Goal: Task Accomplishment & Management: Complete application form

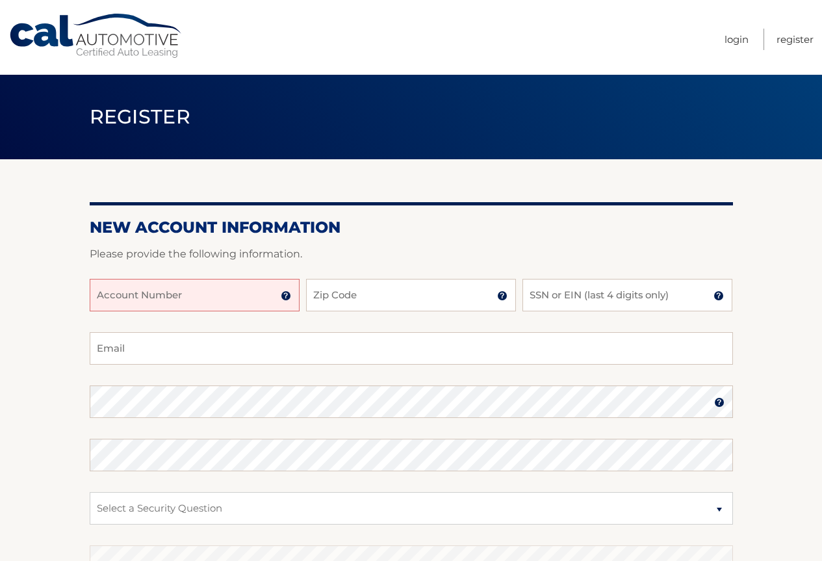
click at [190, 299] on input "Account Number" at bounding box center [195, 295] width 210 height 32
click at [231, 296] on input "Account Number" at bounding box center [195, 295] width 210 height 32
click at [114, 303] on input "Account Number" at bounding box center [195, 295] width 210 height 32
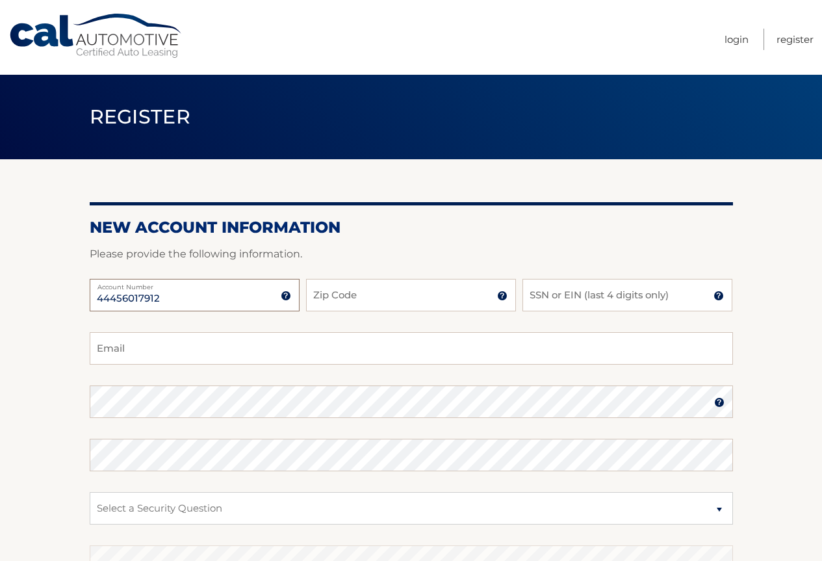
type input "44456017912"
click at [346, 292] on input "Zip Code" at bounding box center [411, 295] width 210 height 32
type input "07033"
click at [575, 303] on input "SSN or EIN (last 4 digits only)" at bounding box center [627, 295] width 210 height 32
drag, startPoint x: 561, startPoint y: 298, endPoint x: 503, endPoint y: 295, distance: 57.3
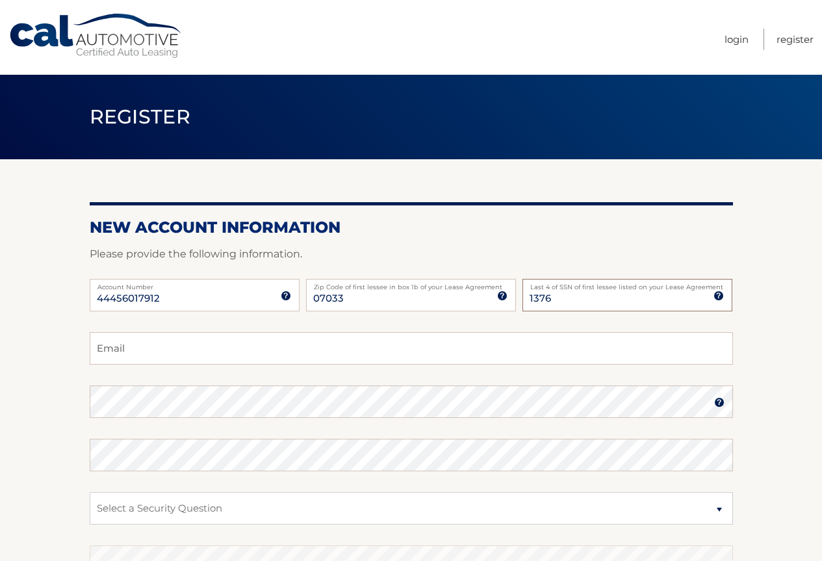
click at [503, 295] on div "44456017912 Account Number 11 digit account number provided on your coupon book…" at bounding box center [411, 305] width 643 height 53
type input "5536"
click at [218, 347] on input "Email" at bounding box center [411, 348] width 643 height 32
type input "krk68wind@juno.com"
click at [428, 422] on fieldset "krk68wind@juno.com Email Password Password should be a minimum of 6 characters …" at bounding box center [411, 499] width 643 height 335
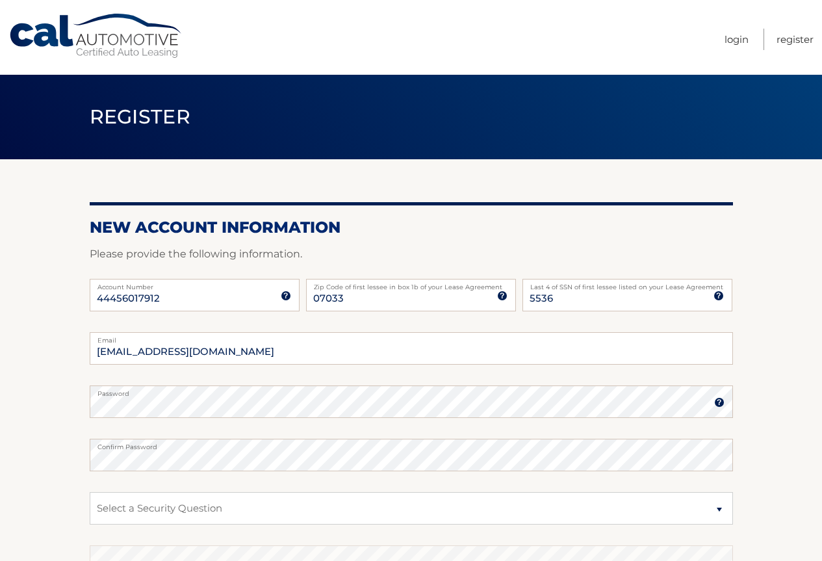
click at [86, 497] on section "New Account Information Please provide the following information. 44456017912 A…" at bounding box center [411, 412] width 822 height 507
click at [138, 507] on select "Select a Security Question What was the name of your elementary school? What is…" at bounding box center [411, 508] width 643 height 32
select select "1"
click at [90, 492] on select "Select a Security Question What was the name of your elementary school? What is…" at bounding box center [411, 508] width 643 height 32
click at [108, 503] on select "Select a Security Question What was the name of your elementary school? What is…" at bounding box center [411, 508] width 643 height 32
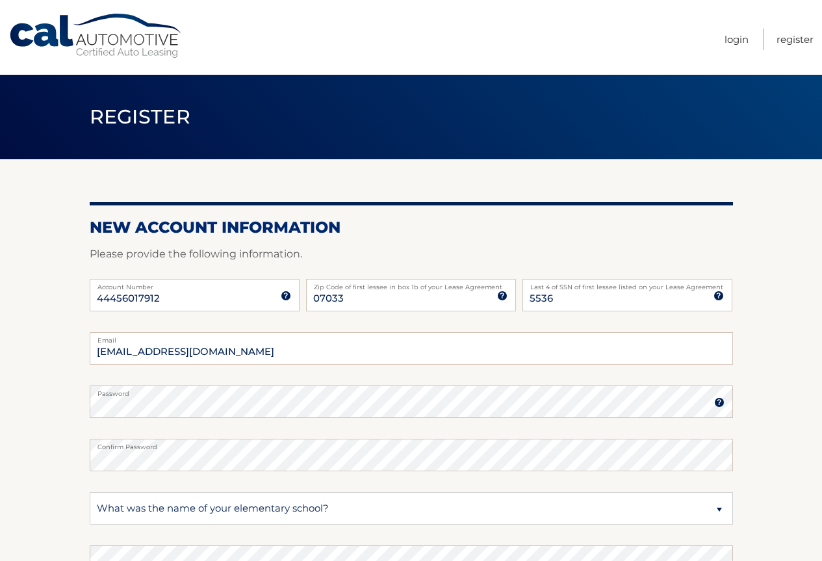
click at [55, 465] on section "New Account Information Please provide the following information. 44456017912 A…" at bounding box center [411, 412] width 822 height 507
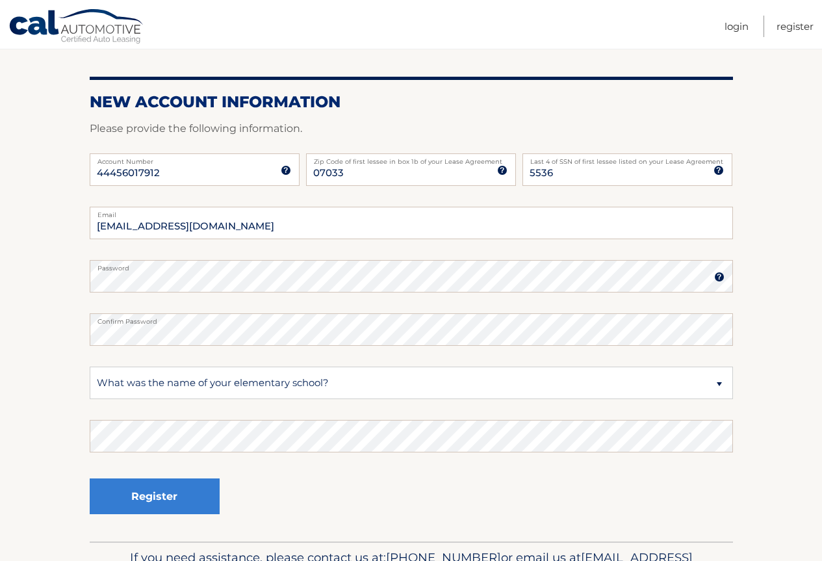
scroll to position [130, 0]
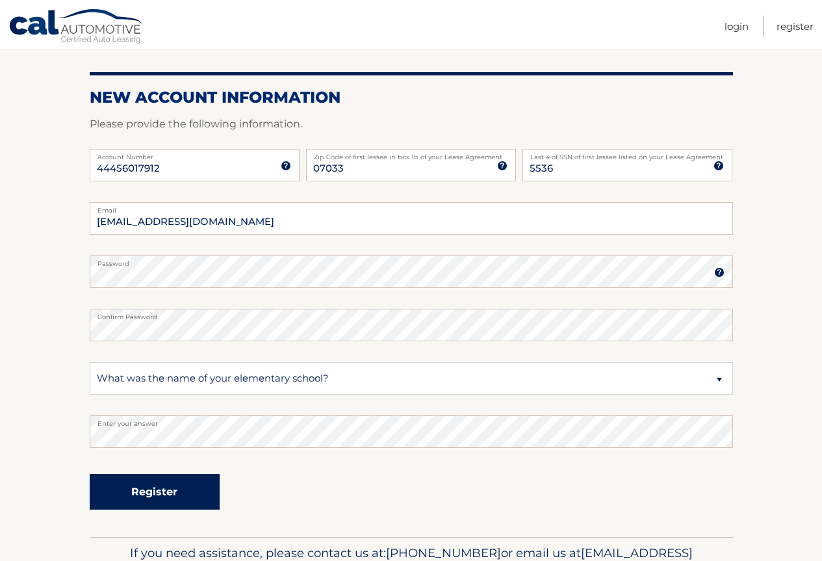
click at [145, 494] on button "Register" at bounding box center [155, 492] width 130 height 36
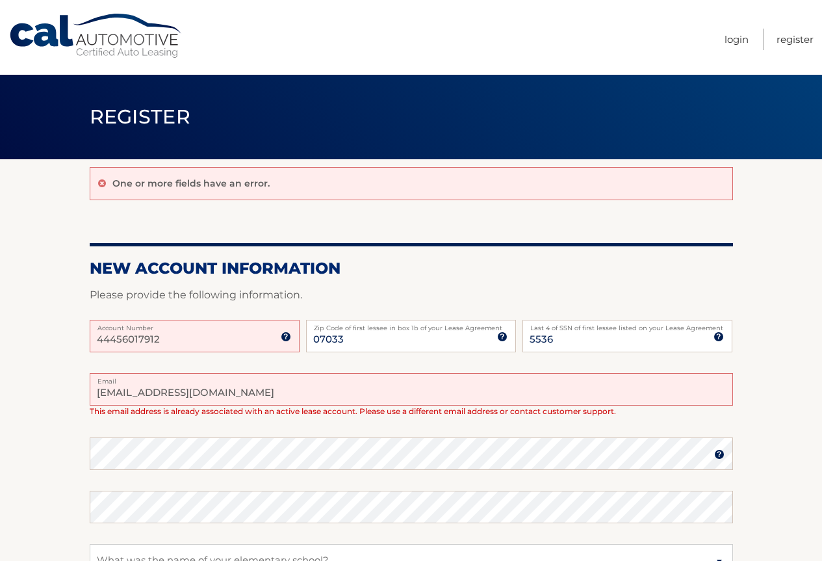
click at [211, 392] on input "[EMAIL_ADDRESS][DOMAIN_NAME]" at bounding box center [411, 389] width 643 height 32
drag, startPoint x: 211, startPoint y: 392, endPoint x: 85, endPoint y: 385, distance: 126.3
click at [85, 385] on section "One or more fields have an error. New Account Information Please provide the fo…" at bounding box center [411, 438] width 822 height 559
type input "c"
type input "[PERSON_NAME][EMAIL_ADDRESS][PERSON_NAME][DOMAIN_NAME]"
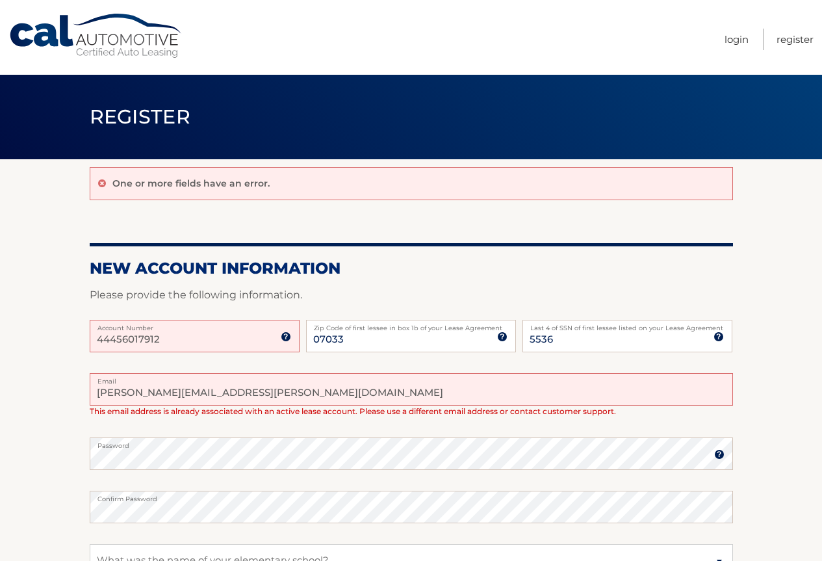
click at [66, 468] on section "One or more fields have an error. New Account Information Please provide the fo…" at bounding box center [411, 438] width 822 height 559
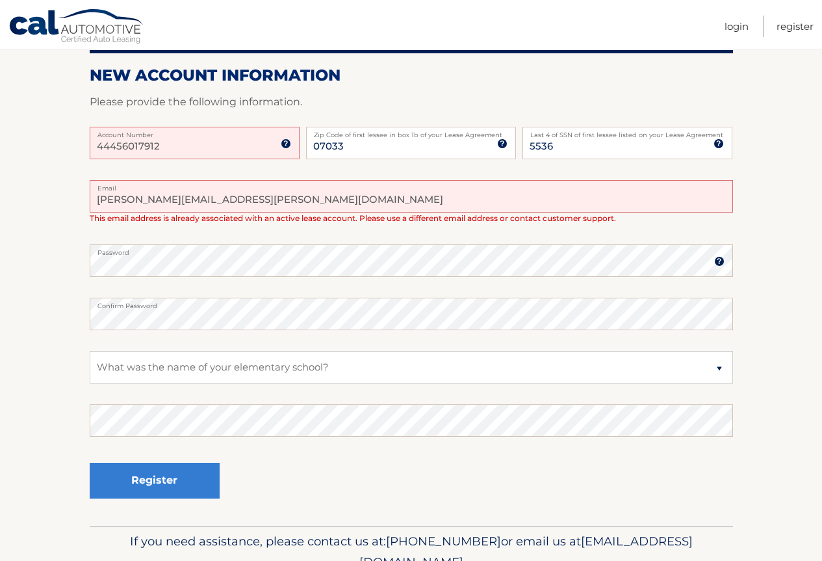
scroll to position [195, 0]
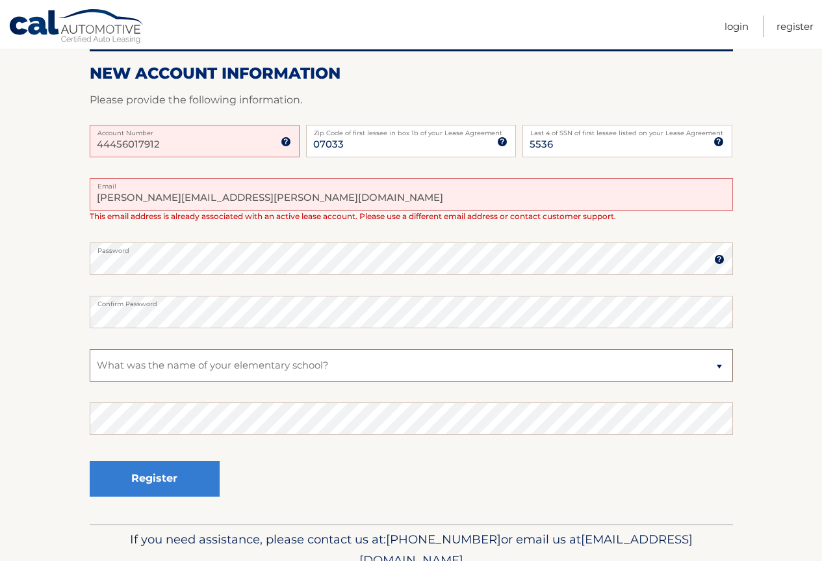
click at [139, 361] on select "Select a Security Question What was the name of your elementary school? What is…" at bounding box center [411, 365] width 643 height 32
click at [90, 349] on select "Select a Security Question What was the name of your elementary school? What is…" at bounding box center [411, 365] width 643 height 32
click at [155, 484] on button "Register" at bounding box center [155, 479] width 130 height 36
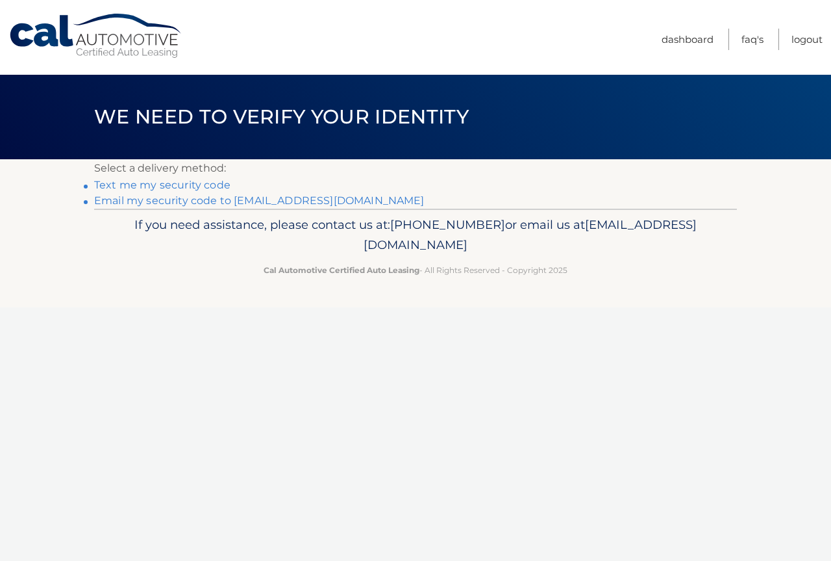
click at [293, 376] on div "Cal Automotive Menu Dashboard FAQ's Logout ×" at bounding box center [415, 280] width 831 height 561
click at [217, 186] on link "Text me my security code" at bounding box center [162, 185] width 136 height 12
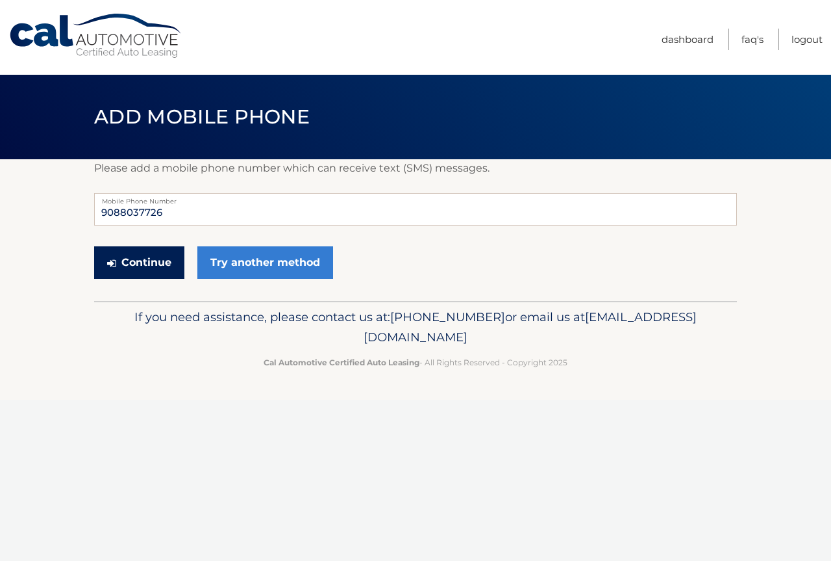
click at [167, 263] on button "Continue" at bounding box center [139, 262] width 90 height 32
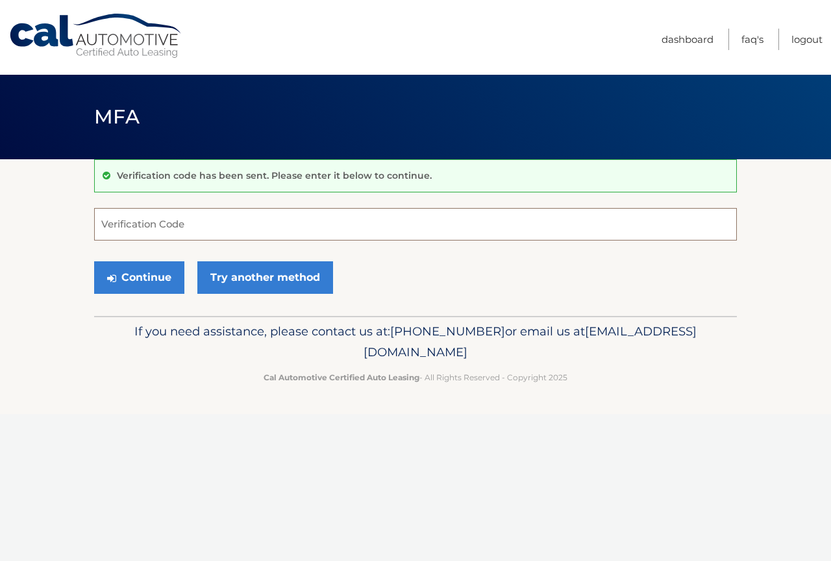
click at [153, 225] on input "Verification Code" at bounding box center [415, 224] width 643 height 32
type input "8"
type input "819624"
click at [131, 277] on button "Continue" at bounding box center [139, 277] width 90 height 32
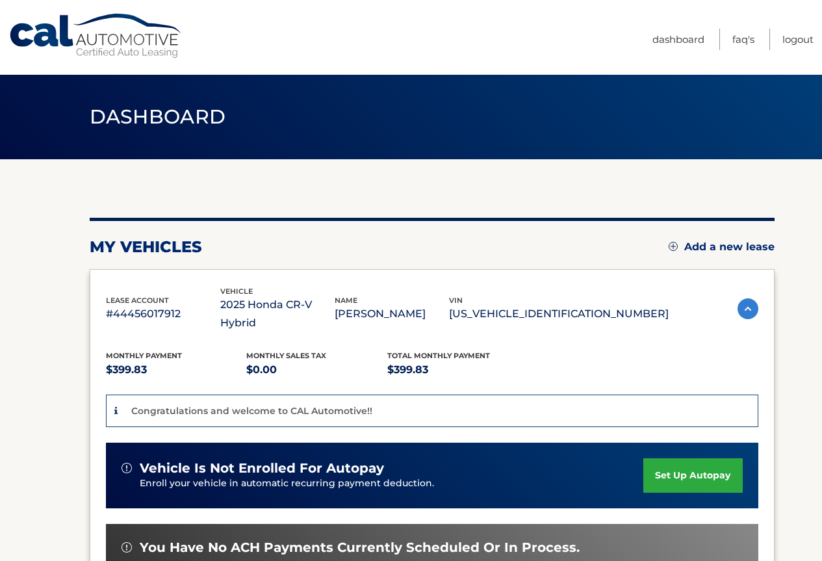
click at [709, 458] on link "set up autopay" at bounding box center [692, 475] width 99 height 34
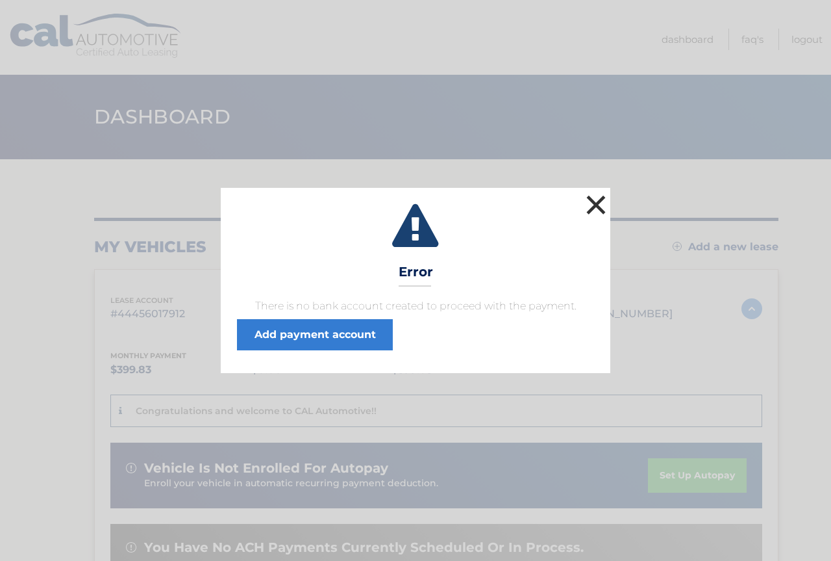
click at [598, 201] on button "×" at bounding box center [596, 205] width 26 height 26
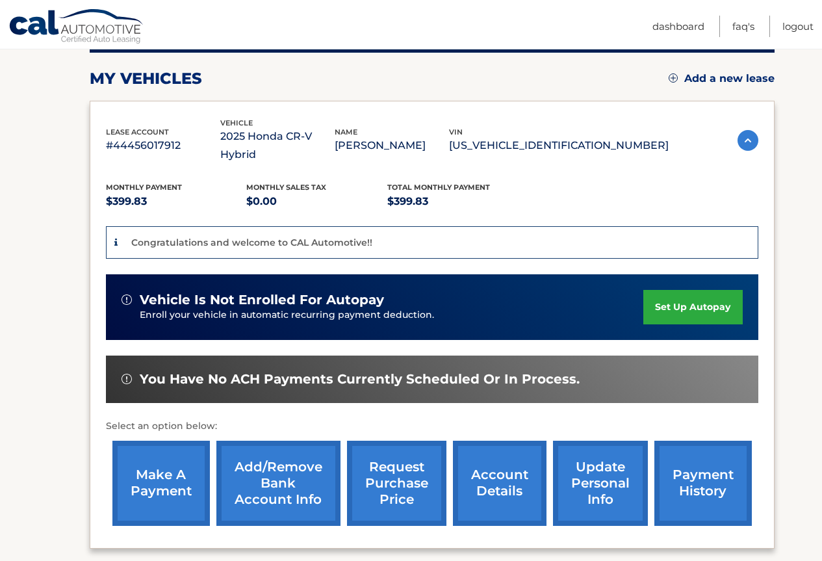
scroll to position [146, 0]
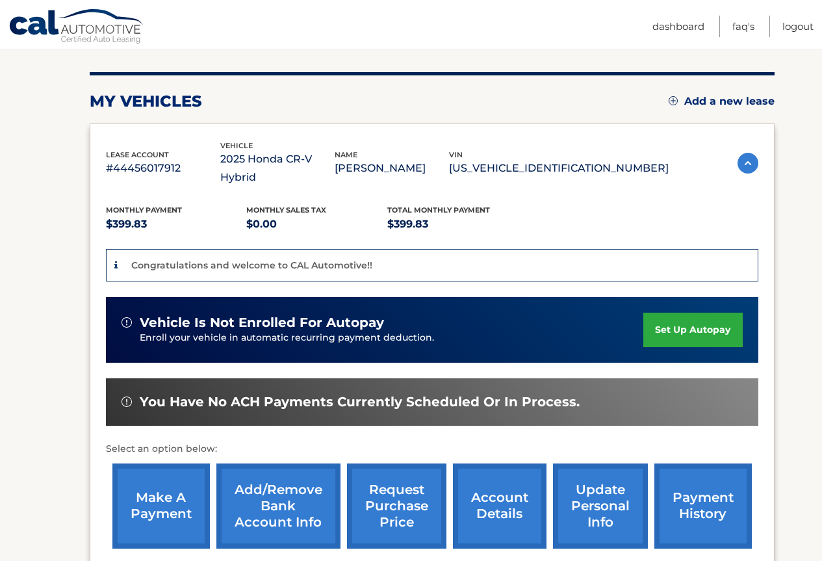
click at [665, 312] on link "set up autopay" at bounding box center [692, 329] width 99 height 34
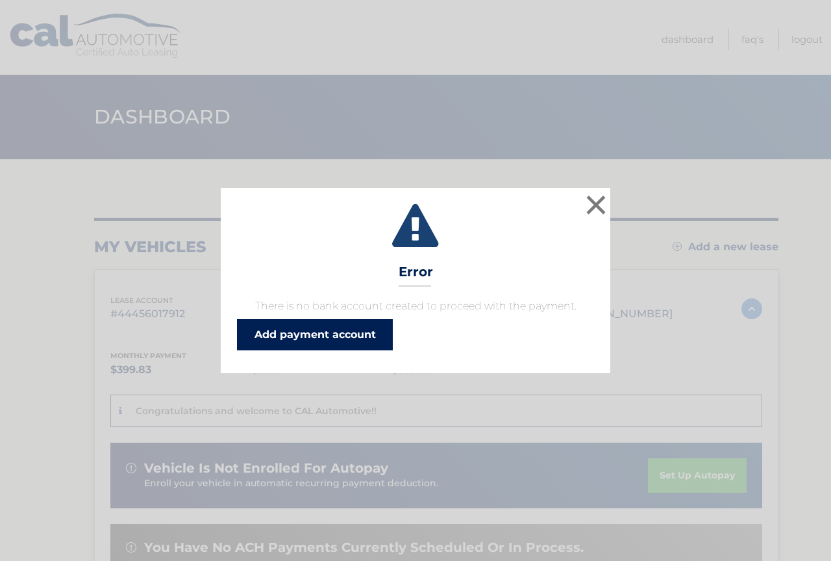
click at [365, 335] on link "Add payment account" at bounding box center [315, 334] width 156 height 31
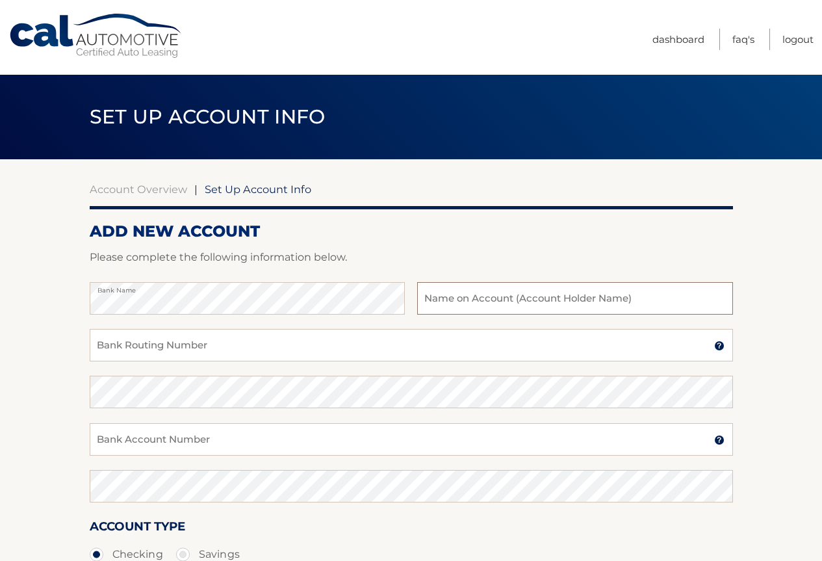
click at [439, 294] on input "text" at bounding box center [574, 298] width 315 height 32
type input "Mary Calemme Klemm"
click at [193, 336] on input "Bank Routing Number" at bounding box center [411, 345] width 643 height 32
type input "021202337"
click at [144, 440] on input "Bank Account Number" at bounding box center [411, 439] width 643 height 32
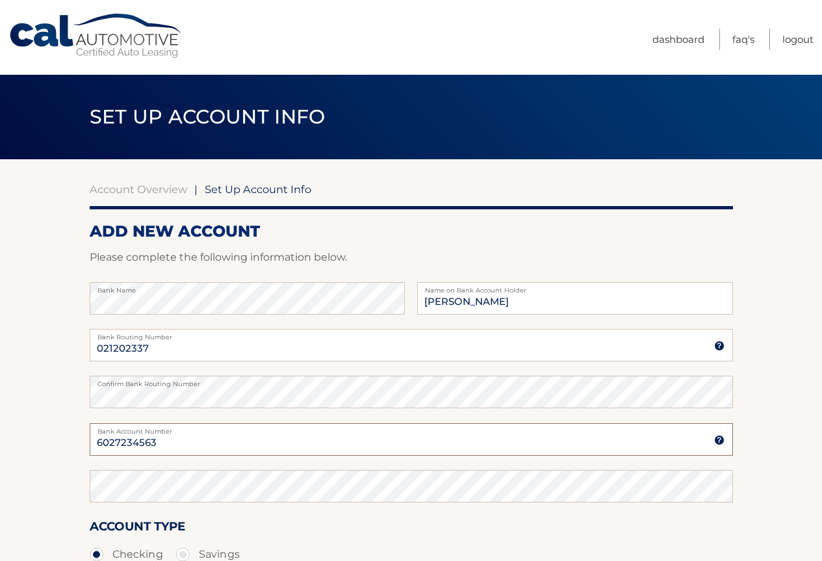
type input "6027234563"
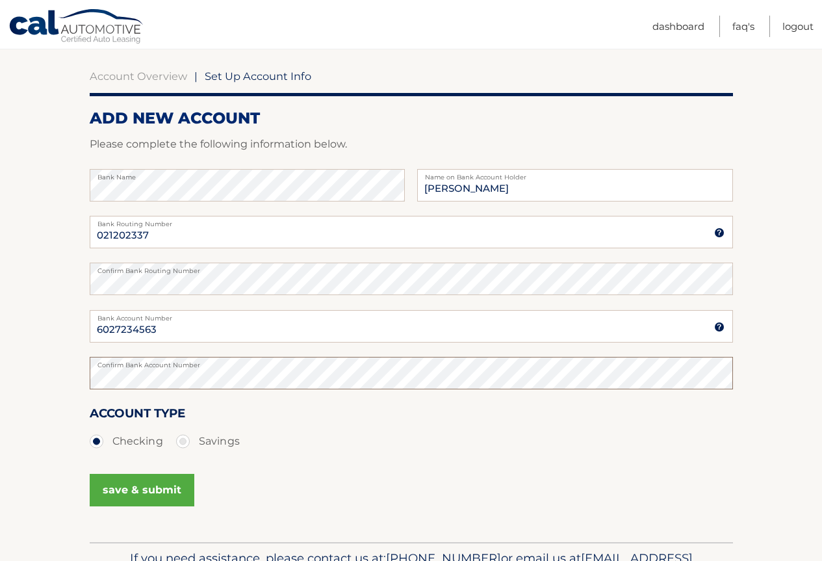
scroll to position [130, 0]
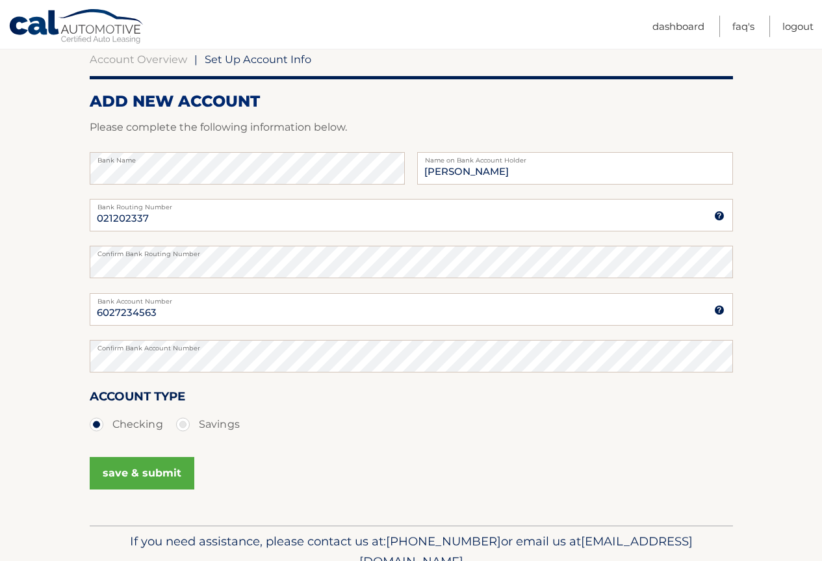
click at [137, 471] on button "save & submit" at bounding box center [142, 473] width 105 height 32
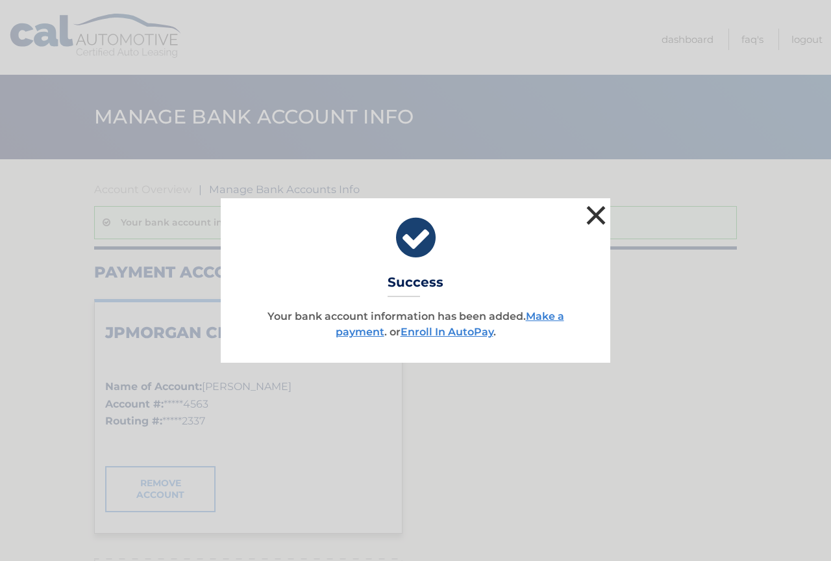
click at [603, 217] on button "×" at bounding box center [596, 215] width 26 height 26
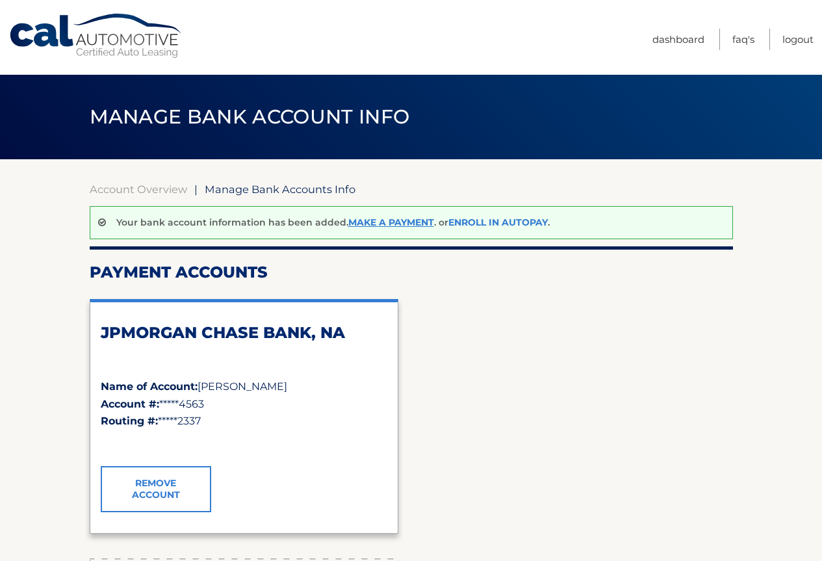
click at [493, 222] on link "Enroll In AutoPay" at bounding box center [497, 222] width 99 height 12
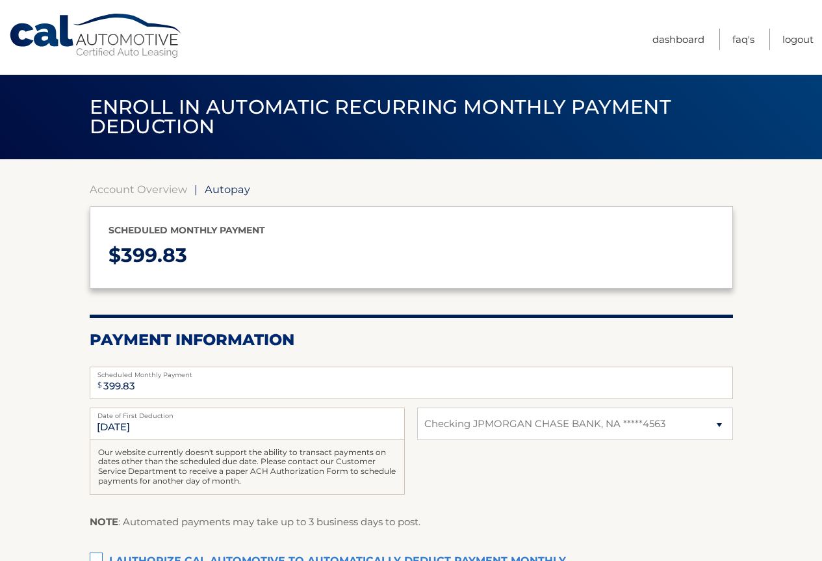
select select "MDE4ZmY1YzctODcwMC00Y2ZiLWJhYmMtMDBiNGQ2ZGUwMzY1"
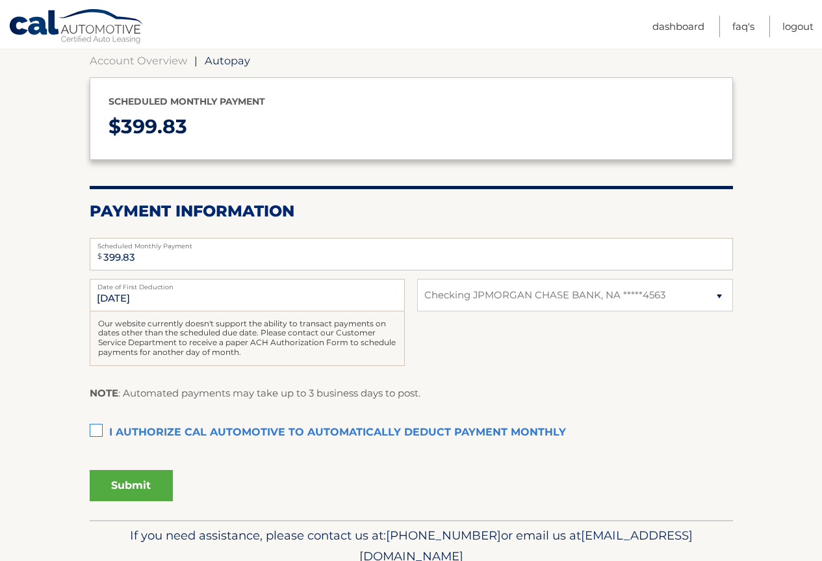
scroll to position [130, 0]
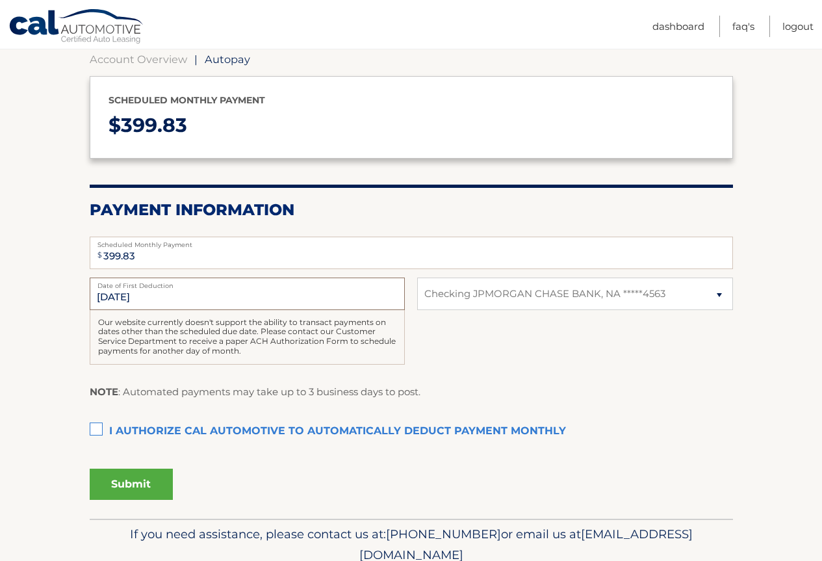
click at [116, 292] on input "[DATE]" at bounding box center [247, 293] width 315 height 32
click at [110, 296] on input "[DATE]" at bounding box center [247, 293] width 315 height 32
click at [213, 292] on input "[DATE]" at bounding box center [247, 293] width 315 height 32
click at [189, 299] on input "[DATE]" at bounding box center [247, 293] width 315 height 32
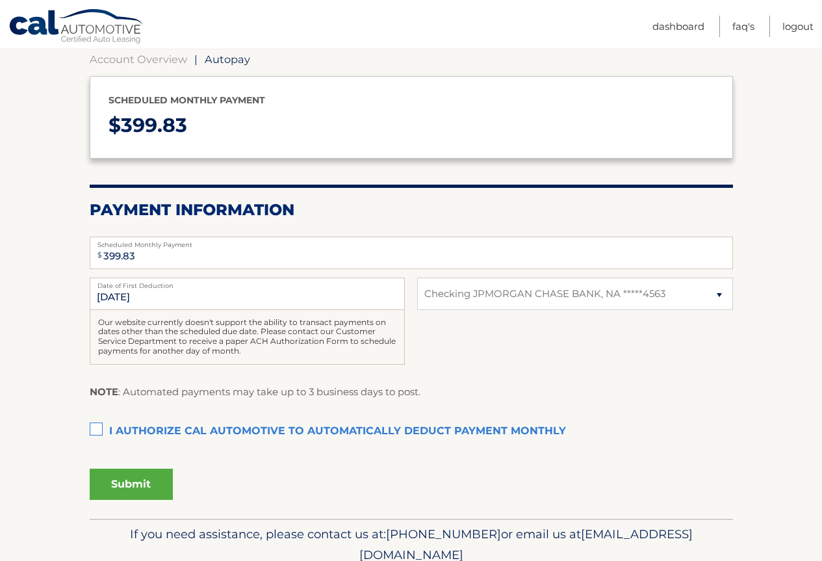
click at [97, 431] on label "I authorize cal automotive to automatically deduct payment monthly This checkbo…" at bounding box center [411, 431] width 643 height 26
click at [0, 0] on input "I authorize cal automotive to automatically deduct payment monthly This checkbo…" at bounding box center [0, 0] width 0 height 0
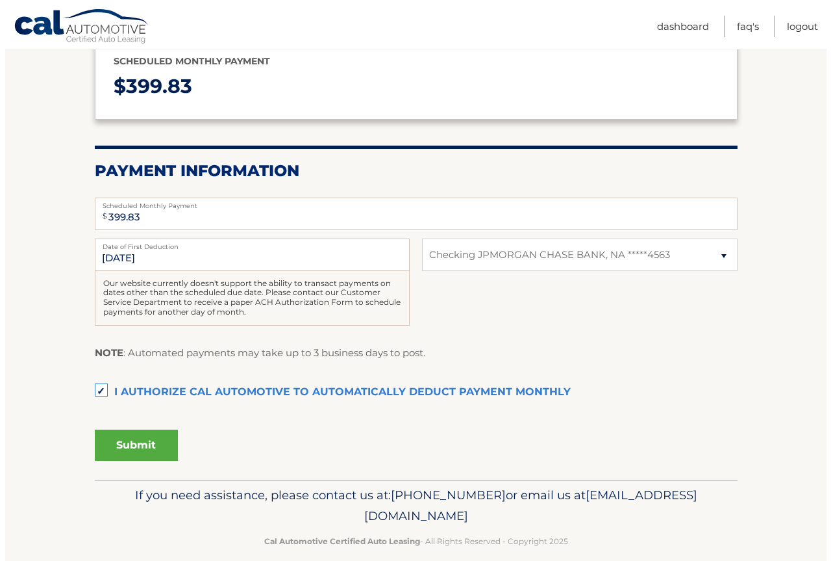
scroll to position [186, 0]
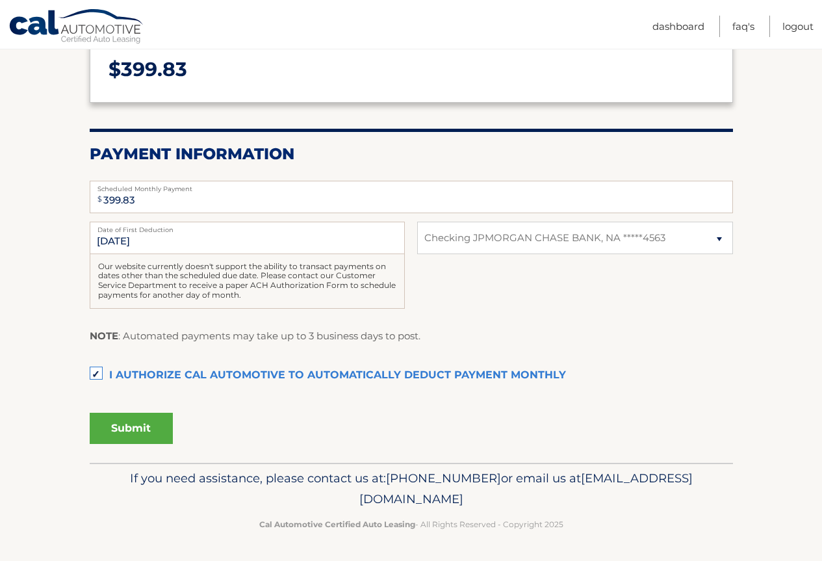
click at [150, 429] on button "Submit" at bounding box center [131, 427] width 83 height 31
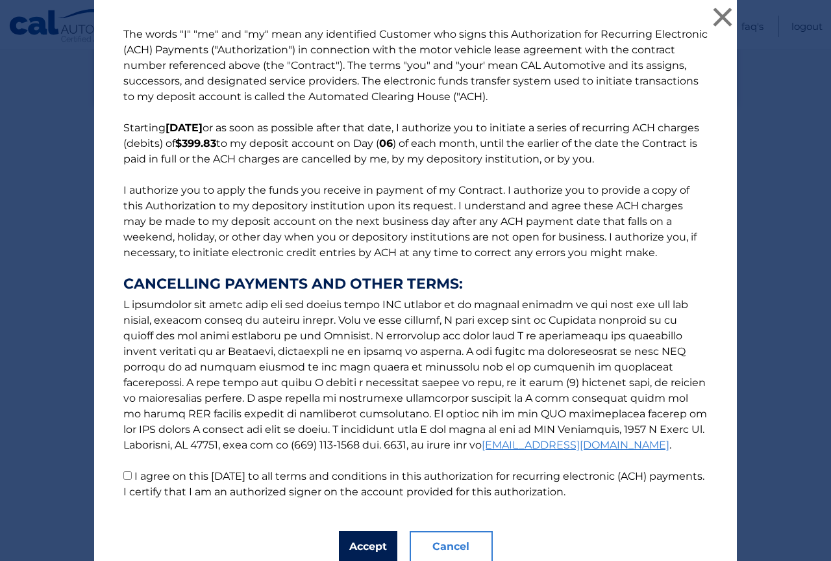
click at [359, 543] on button "Accept" at bounding box center [368, 546] width 58 height 31
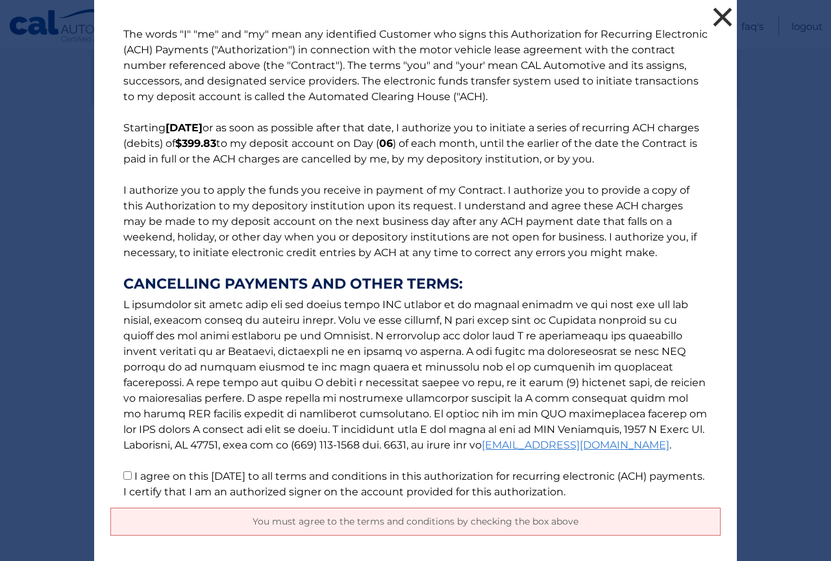
click at [718, 21] on button "×" at bounding box center [723, 17] width 26 height 26
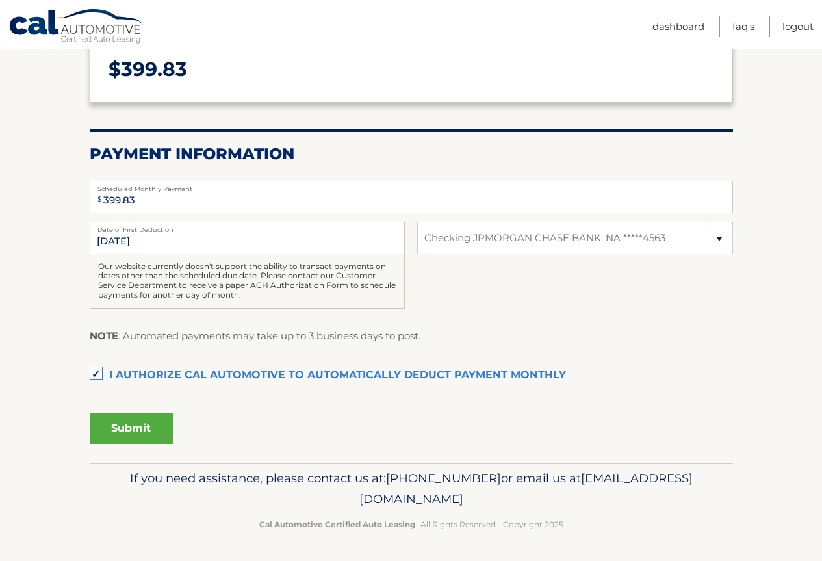
click at [154, 430] on button "Submit" at bounding box center [131, 427] width 83 height 31
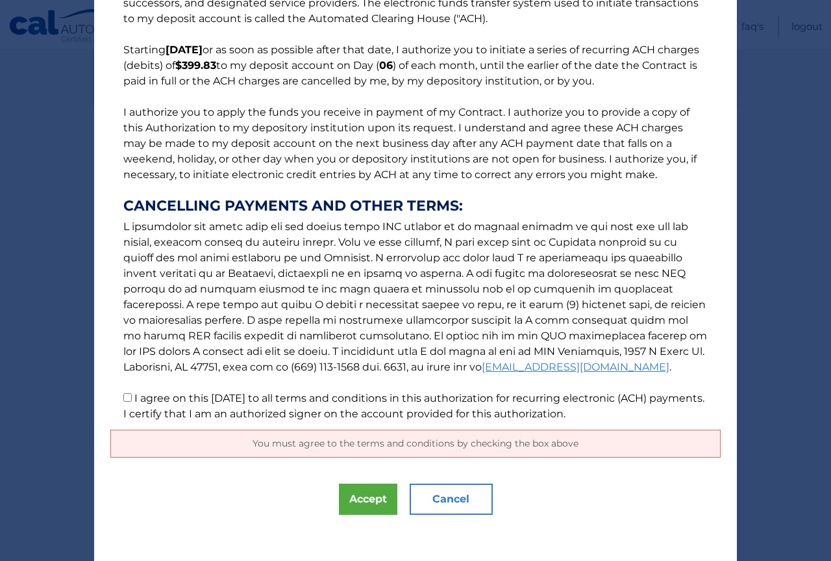
scroll to position [84, 0]
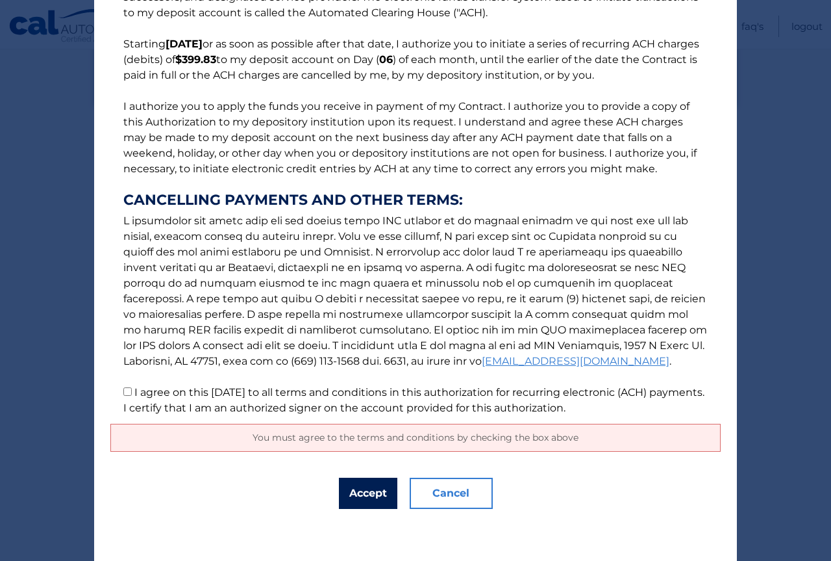
click at [362, 496] on button "Accept" at bounding box center [368, 492] width 58 height 31
click at [370, 492] on button "Accept" at bounding box center [368, 492] width 58 height 31
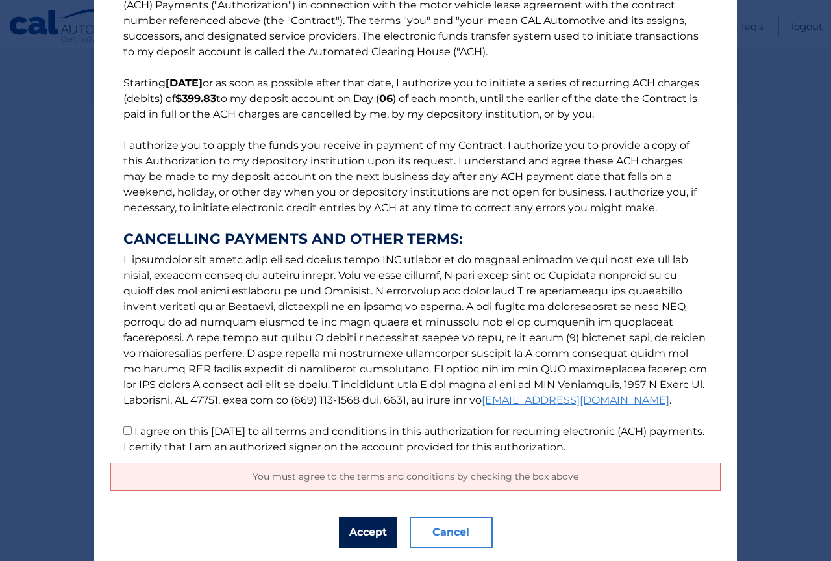
scroll to position [0, 0]
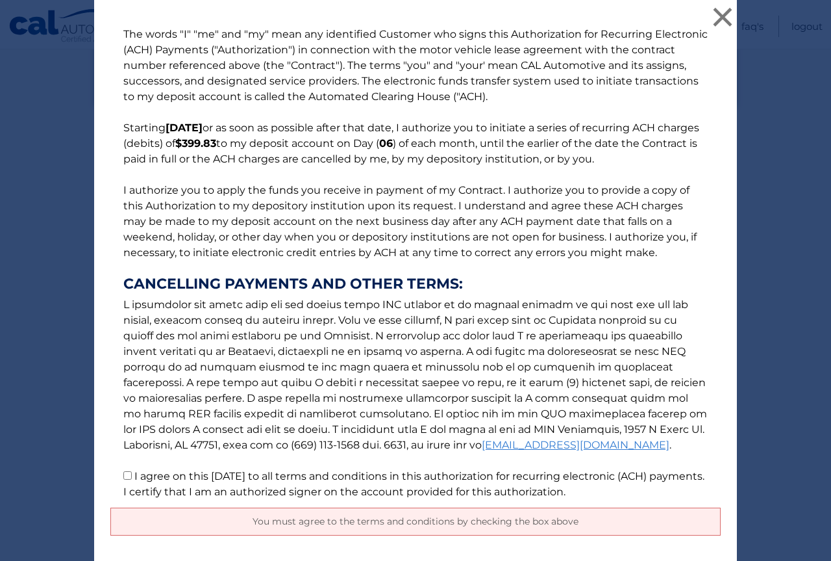
click at [123, 478] on input "I agree on this [DATE] to all terms and conditions in this authorization for re…" at bounding box center [127, 475] width 8 height 8
checkbox input "true"
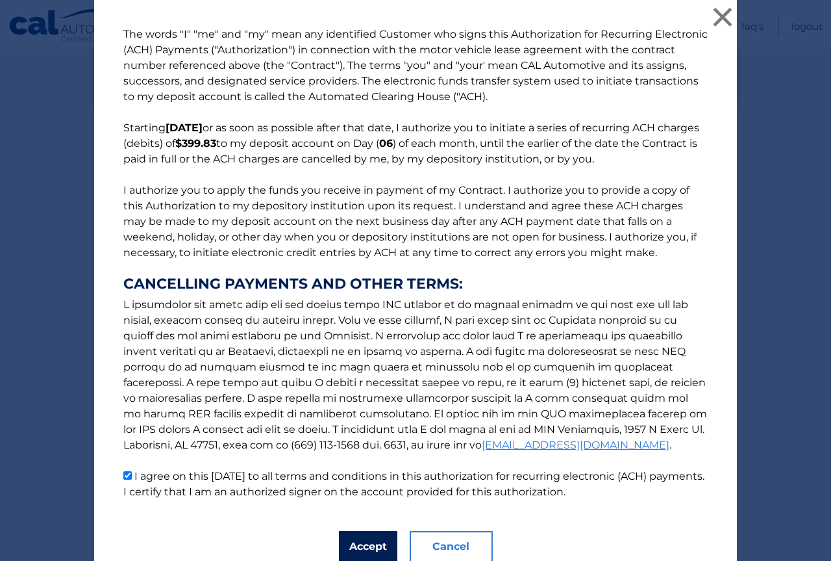
click at [369, 545] on button "Accept" at bounding box center [368, 546] width 58 height 31
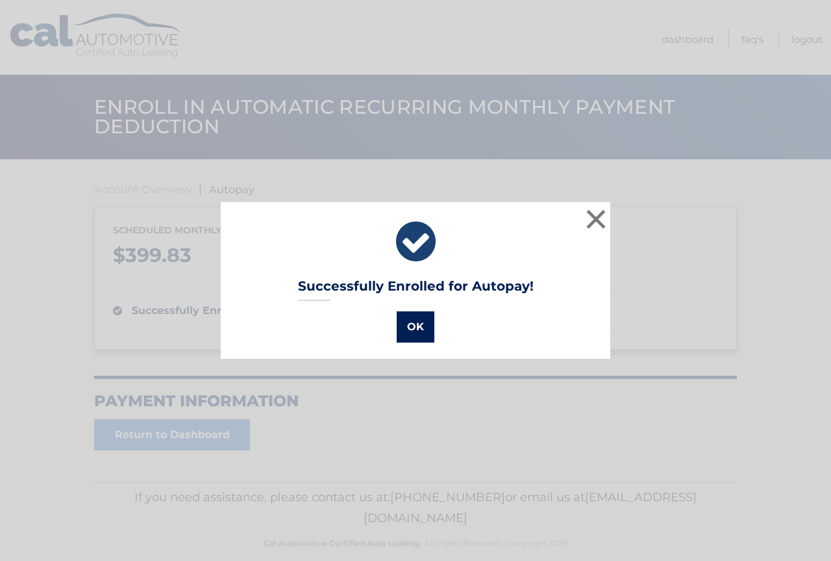
click at [416, 328] on button "OK" at bounding box center [416, 326] width 38 height 31
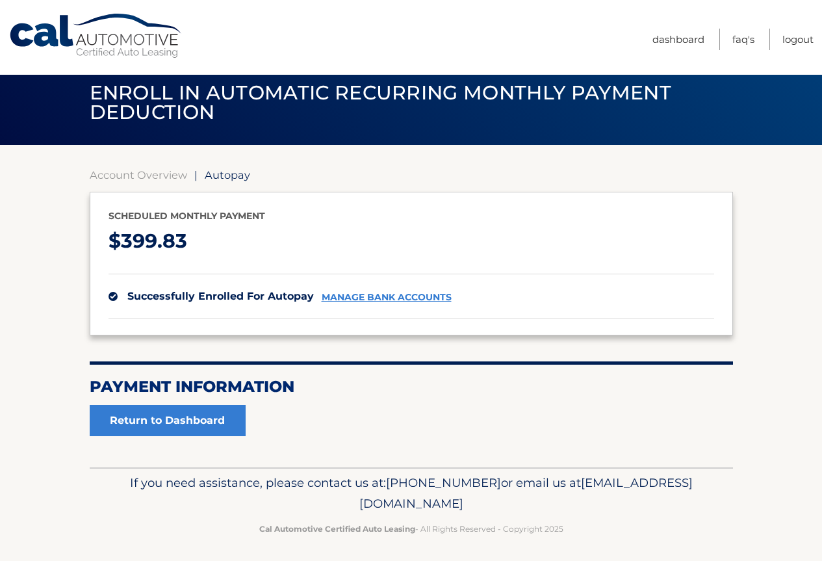
scroll to position [19, 0]
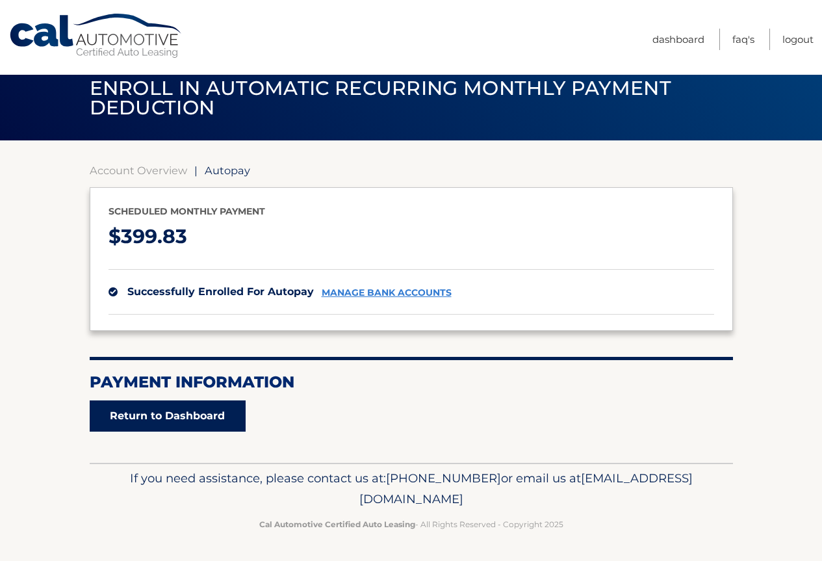
click at [192, 416] on link "Return to Dashboard" at bounding box center [168, 415] width 156 height 31
